Goal: Task Accomplishment & Management: Use online tool/utility

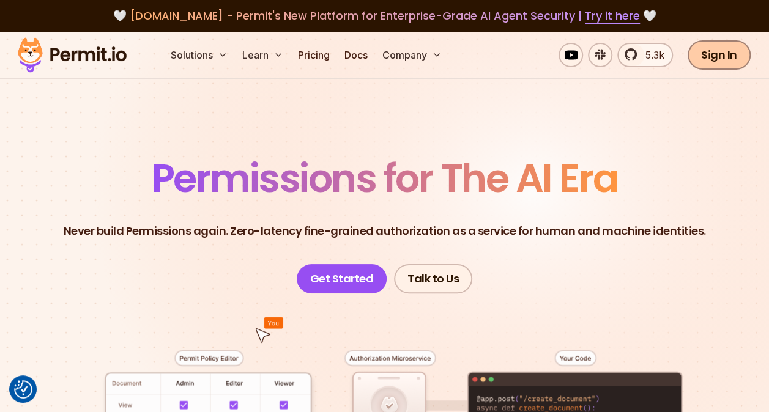
click at [728, 56] on link "Sign In" at bounding box center [718, 54] width 63 height 29
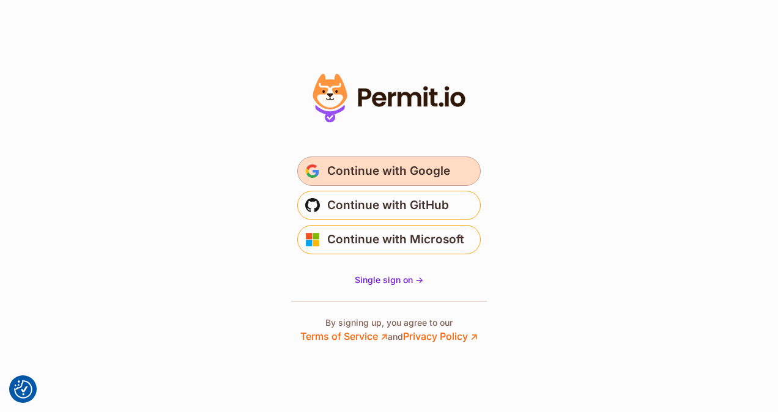
click at [388, 164] on span "Continue with Google" at bounding box center [388, 171] width 123 height 20
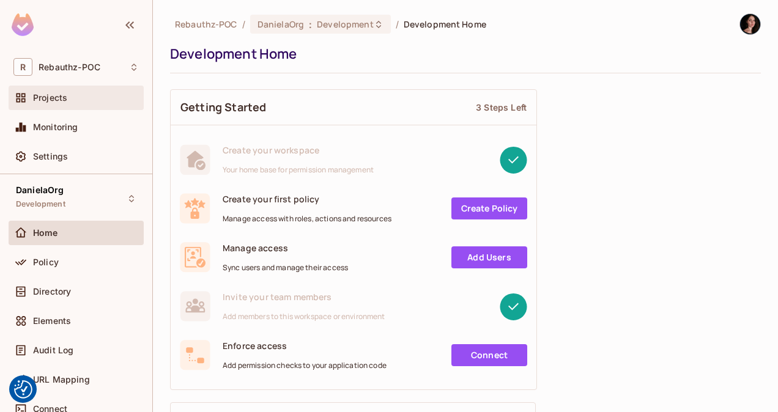
click at [62, 97] on span "Projects" at bounding box center [50, 98] width 34 height 10
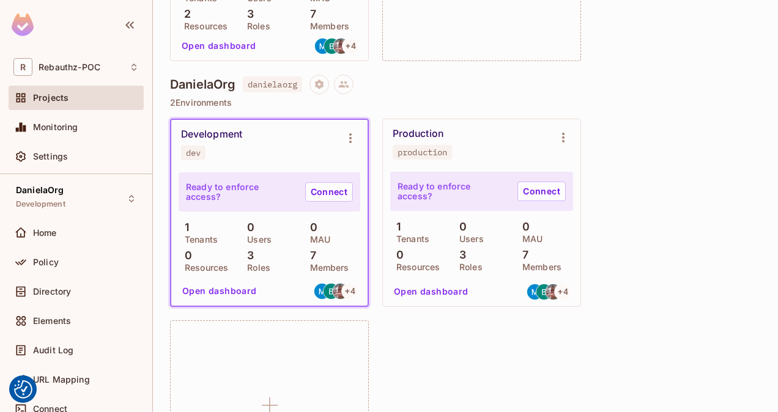
scroll to position [287, 0]
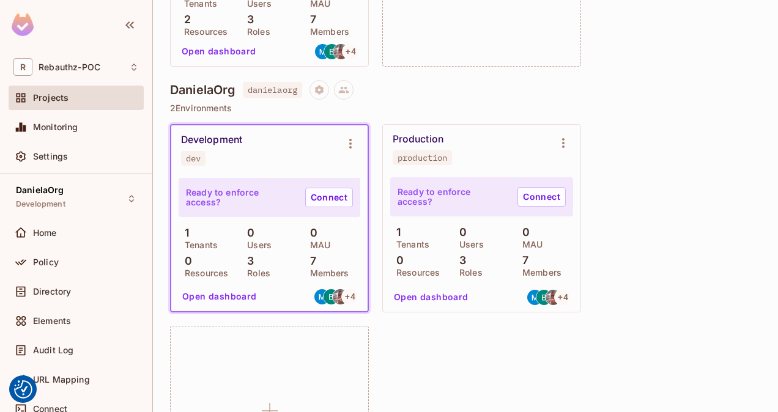
click at [635, 190] on div "Development dev Ready to enforce access? Connect 1 Tenants 0 Users 0 MAU 0 Reso…" at bounding box center [465, 319] width 591 height 390
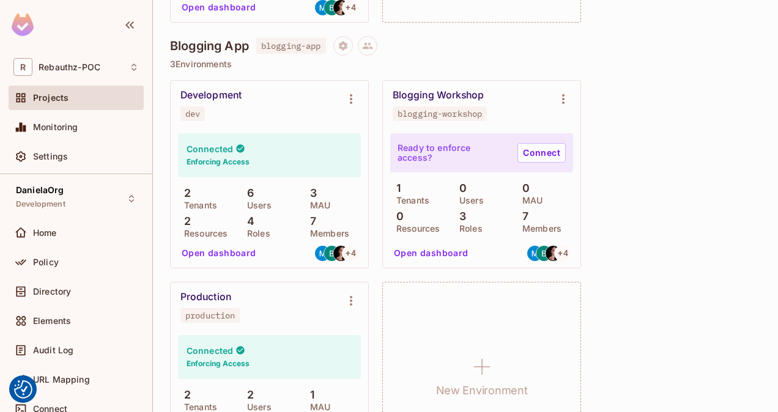
scroll to position [1024, 0]
drag, startPoint x: 174, startPoint y: 63, endPoint x: 241, endPoint y: 63, distance: 67.3
click at [241, 63] on p "3 Environments" at bounding box center [465, 65] width 591 height 10
click at [651, 169] on div "Development dev Connected Enforcing Access 2 Tenants 6 Users 3 MAU 2 Resources …" at bounding box center [465, 276] width 591 height 390
click at [434, 94] on div "Blogging Workshop" at bounding box center [438, 96] width 91 height 12
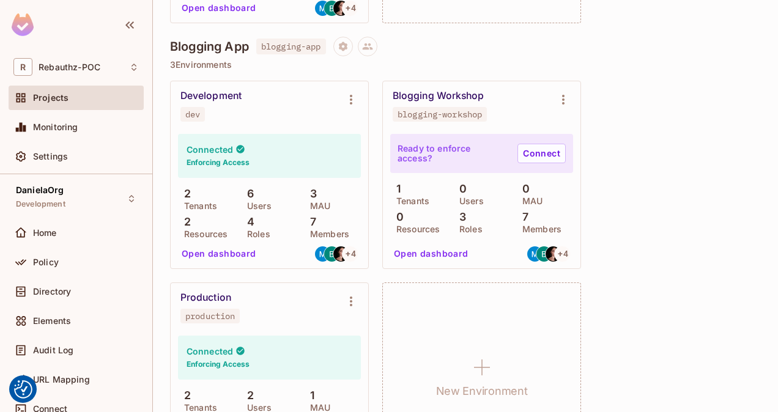
click at [445, 256] on button "Open dashboard" at bounding box center [431, 254] width 84 height 20
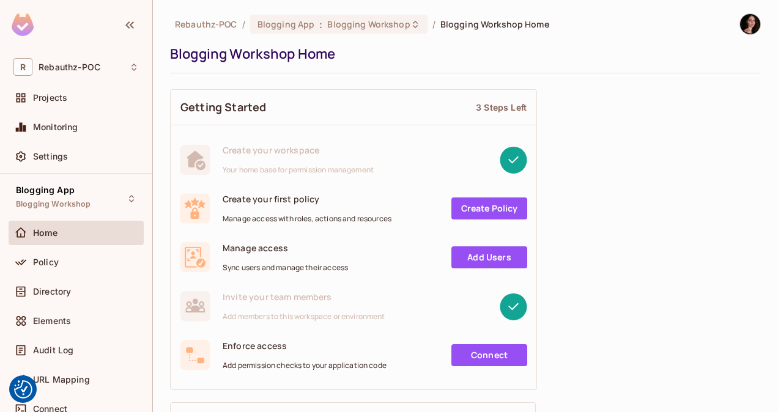
click at [60, 236] on div "Home" at bounding box center [86, 233] width 106 height 10
click at [68, 105] on div "Projects" at bounding box center [76, 98] width 135 height 24
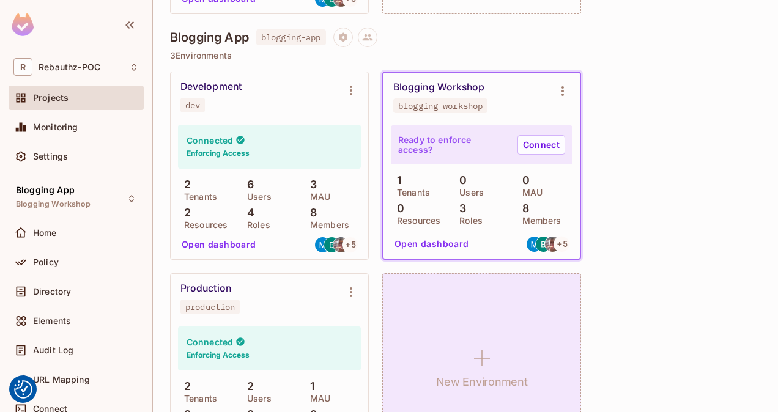
scroll to position [1032, 0]
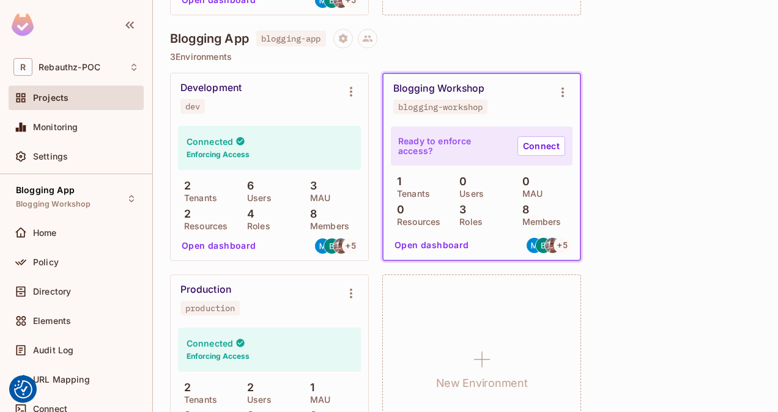
click at [60, 294] on span "Directory" at bounding box center [52, 292] width 38 height 10
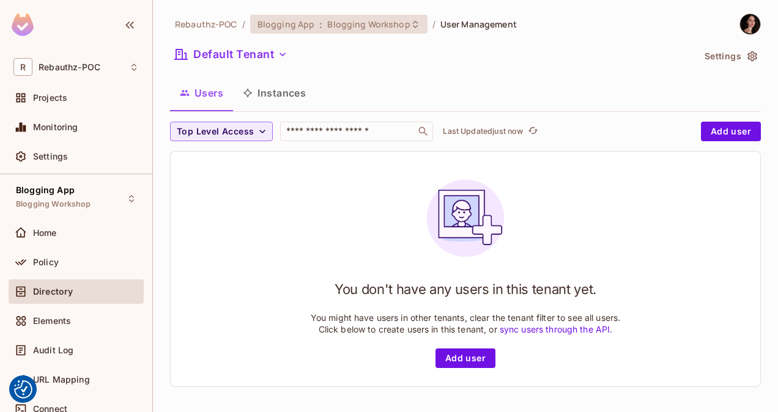
click at [314, 29] on div "Blogging App : Blogging Workshop" at bounding box center [331, 24] width 148 height 12
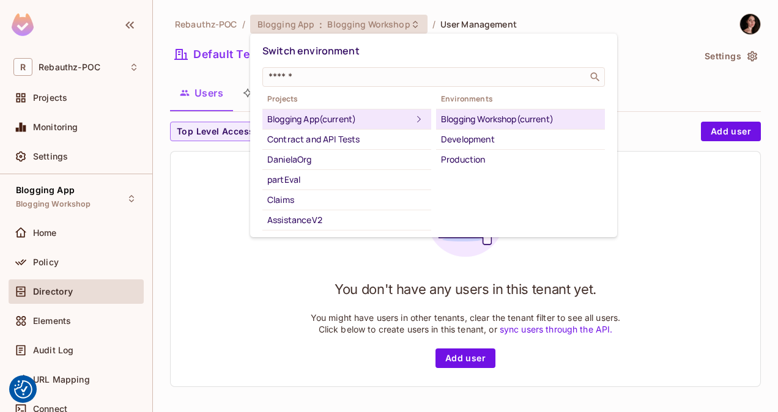
click at [498, 119] on div "Blogging Workshop (current)" at bounding box center [520, 119] width 159 height 15
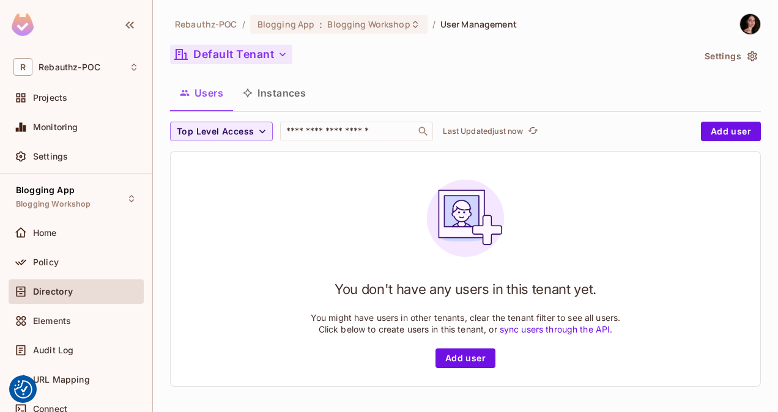
click at [286, 54] on icon "button" at bounding box center [282, 54] width 12 height 12
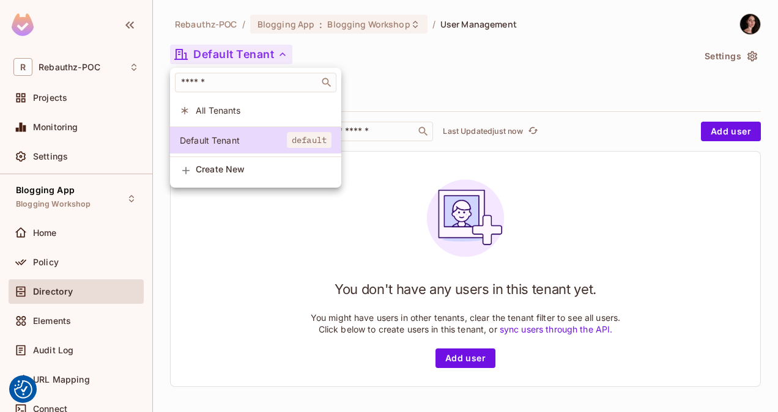
click at [434, 83] on div at bounding box center [389, 206] width 778 height 412
